Goal: Complete application form

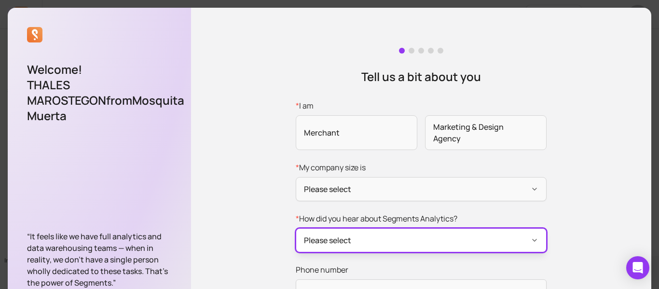
click at [461, 234] on button "Please select" at bounding box center [421, 240] width 251 height 24
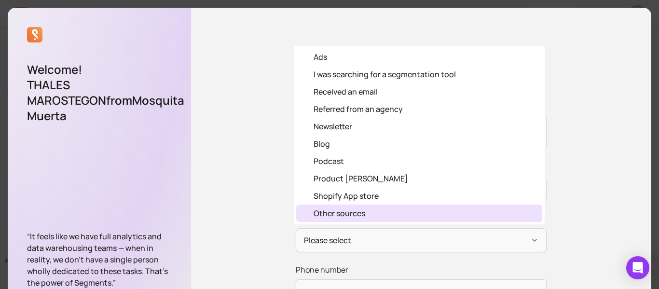
click at [351, 212] on div "Other sources" at bounding box center [340, 214] width 52 height 12
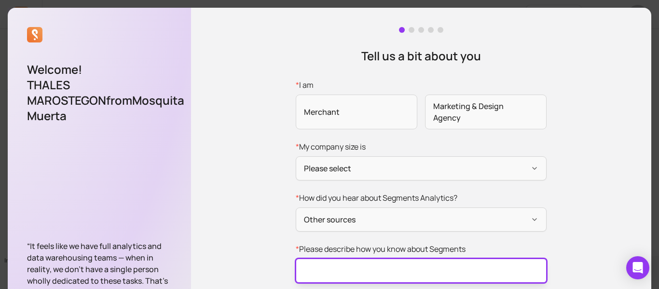
click at [475, 268] on input "* Please describe how you know about Segments" at bounding box center [421, 271] width 251 height 24
type input "shopify"
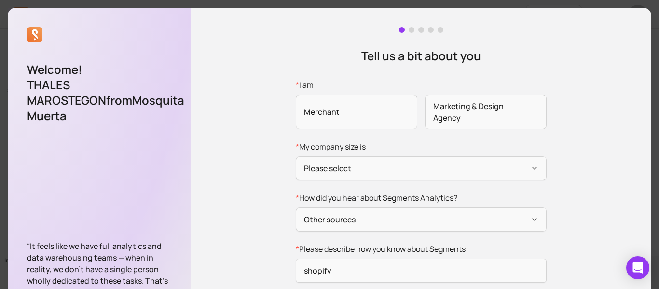
click at [564, 251] on div "Tell us a bit about you * I am Merchant Marketing & Design Agency * My company …" at bounding box center [421, 196] width 461 height 377
click at [236, 215] on div "Tell us a bit about you * I am Merchant Marketing & Design Agency * My company …" at bounding box center [421, 196] width 461 height 377
click at [658, 279] on html "Home Segments Cohort Analytics Reports Guides Integrations Settings Mosquita Mu…" at bounding box center [329, 144] width 659 height 289
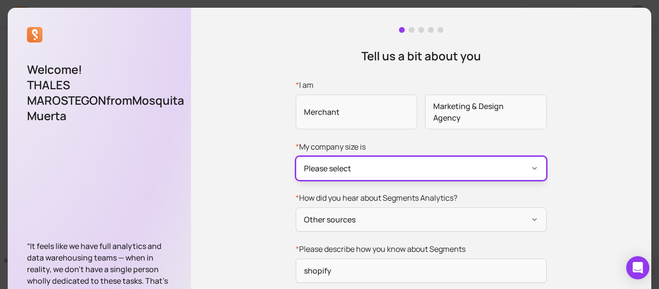
click at [492, 162] on button "Please select" at bounding box center [421, 168] width 251 height 24
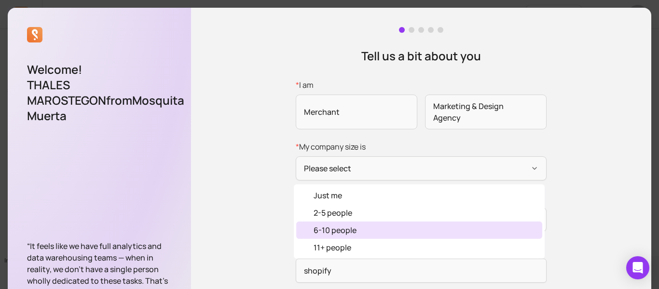
click at [353, 229] on div "6-10 people" at bounding box center [335, 230] width 43 height 12
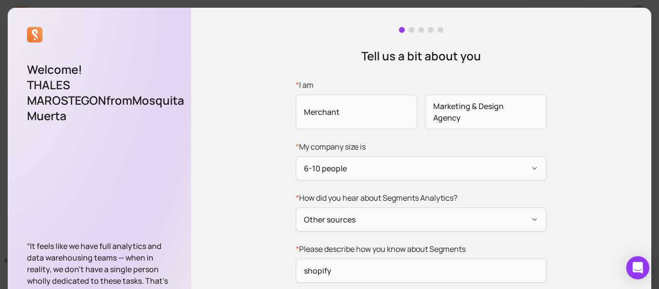
click at [557, 213] on div "Tell us a bit about you * I am Merchant Marketing & Design Agency * My company …" at bounding box center [421, 196] width 461 height 377
click at [349, 124] on span "Merchant" at bounding box center [357, 112] width 122 height 35
click at [0, 0] on input "* I am Merchant Marketing & Design Agency" at bounding box center [0, 0] width 0 height 0
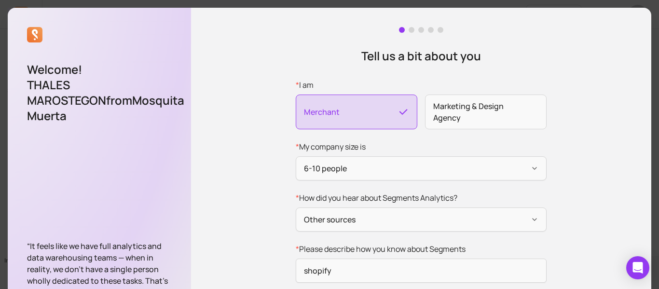
click at [579, 157] on div "Tell us a bit about you * I am Merchant Marketing & Design Agency * My company …" at bounding box center [421, 196] width 461 height 377
drag, startPoint x: 656, startPoint y: 259, endPoint x: 654, endPoint y: 280, distance: 21.0
click at [654, 280] on html "Home Segments Cohort Analytics Reports Guides Integrations Settings Mosquita Mu…" at bounding box center [329, 144] width 659 height 289
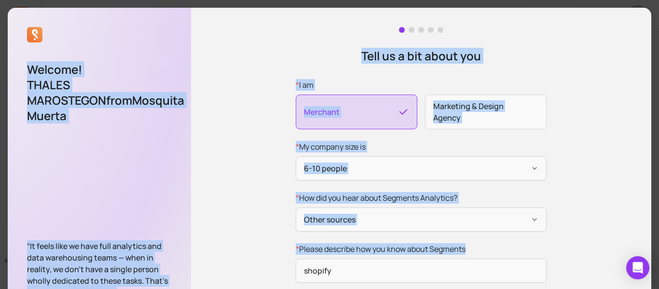
click at [596, 240] on div "Tell us a bit about you * I am Merchant Marketing & Design Agency * My company …" at bounding box center [421, 196] width 461 height 377
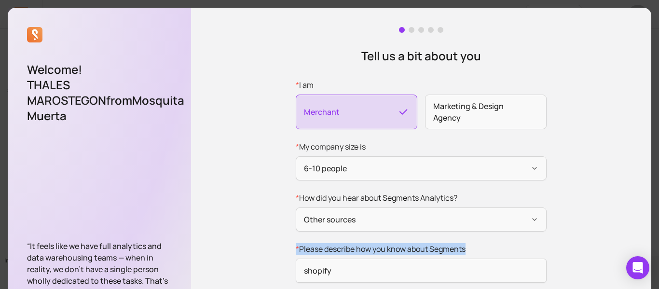
click at [596, 240] on div "Tell us a bit about you * I am Merchant Marketing & Design Agency * My company …" at bounding box center [421, 196] width 461 height 377
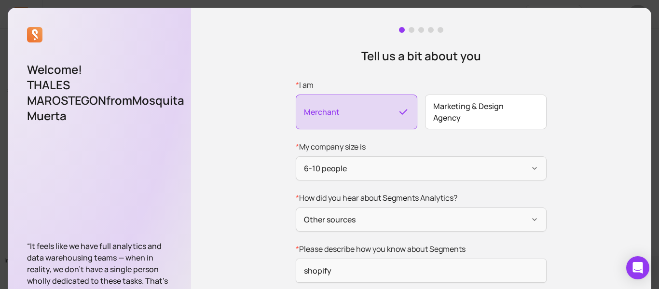
click at [459, 109] on span "Marketing & Design Agency" at bounding box center [486, 112] width 122 height 35
click at [0, 0] on input "* I am Merchant Marketing & Design Agency" at bounding box center [0, 0] width 0 height 0
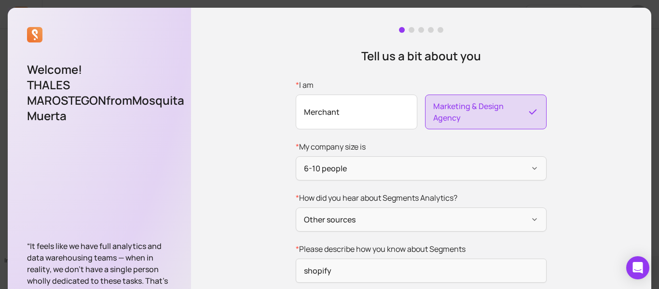
click at [369, 107] on span "Merchant" at bounding box center [357, 112] width 122 height 35
click at [0, 0] on input "* I am Merchant Marketing & Design Agency" at bounding box center [0, 0] width 0 height 0
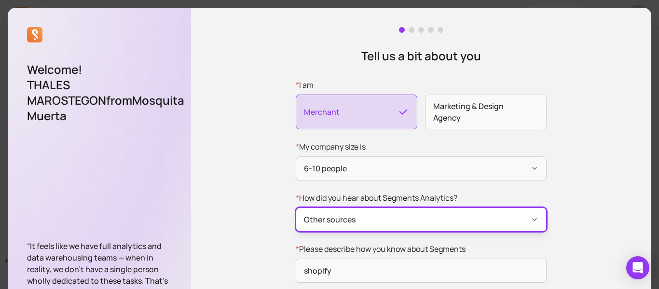
click at [370, 222] on button "Other sources" at bounding box center [421, 220] width 251 height 24
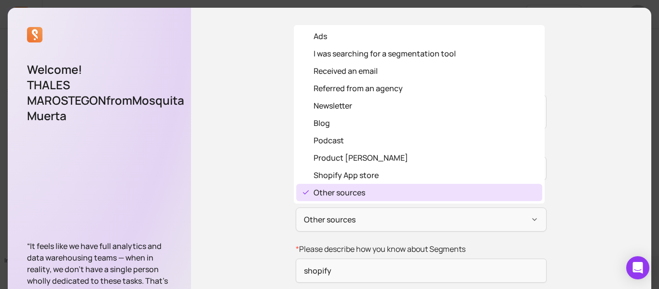
click at [353, 188] on div "Other sources" at bounding box center [340, 193] width 52 height 12
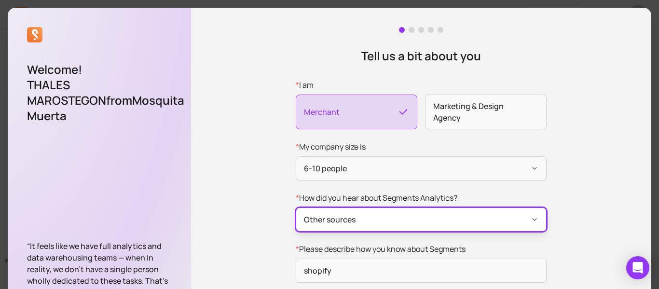
click at [361, 231] on button "Other sources" at bounding box center [421, 220] width 251 height 24
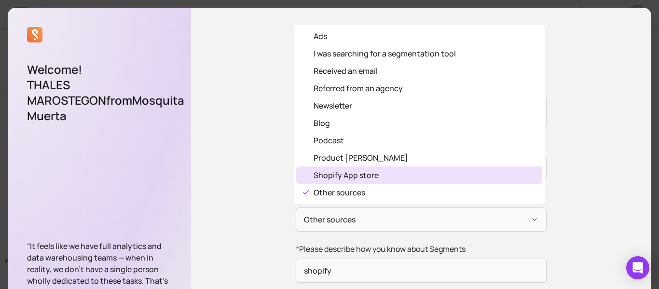
click at [354, 175] on div "Shopify App store" at bounding box center [346, 175] width 65 height 12
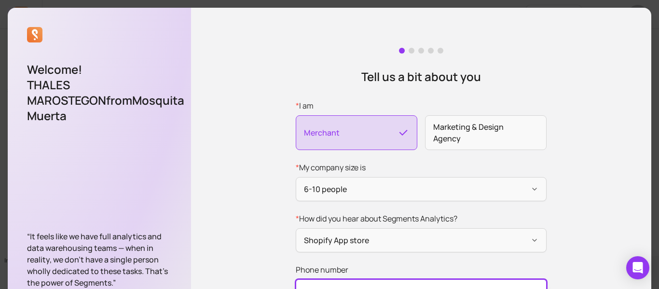
click at [487, 284] on input "Phone number" at bounding box center [421, 291] width 251 height 24
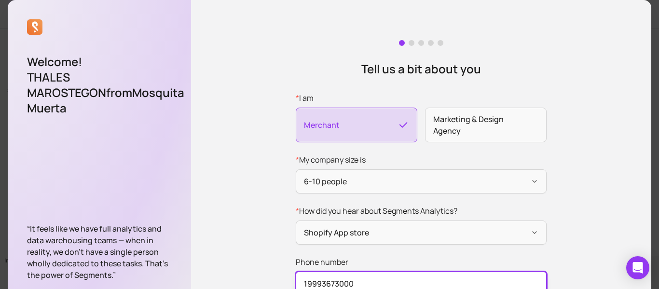
type input "19993673000"
click at [614, 207] on div "Tell us a bit about you * I am Merchant Marketing & Design Agency * My company …" at bounding box center [421, 183] width 461 height 367
click at [572, 196] on div "Tell us a bit about you * I am Merchant Marketing & Design Agency * My company …" at bounding box center [421, 183] width 461 height 367
click at [642, 40] on div "Tell us a bit about you * I am Merchant Marketing & Design Agency * My company …" at bounding box center [421, 183] width 461 height 367
